Goal: Check status: Check status

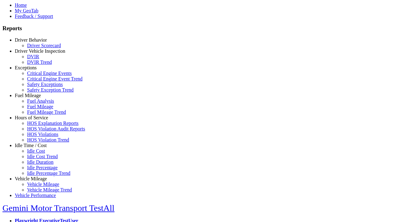
click at [35, 98] on link "Fuel Mileage" at bounding box center [28, 95] width 26 height 5
click at [40, 114] on link "Fuel Mileage Trend" at bounding box center [46, 111] width 39 height 5
select select "**********"
type input "**********"
